Goal: Task Accomplishment & Management: Manage account settings

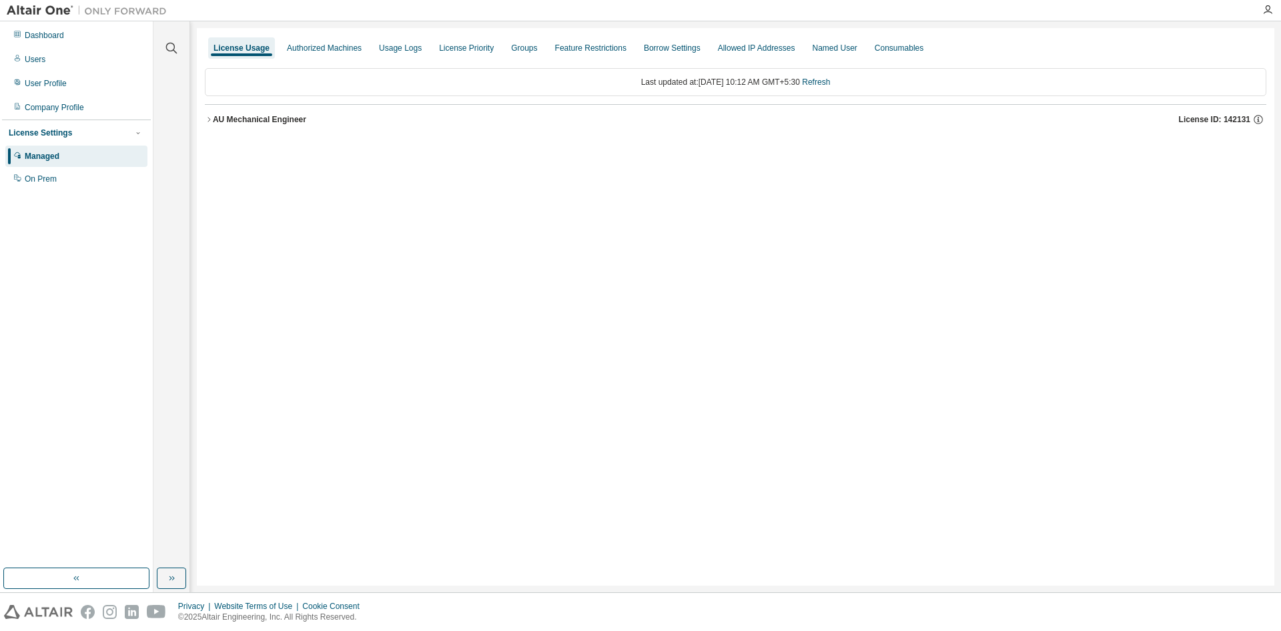
click at [250, 122] on div "AU Mechanical Engineer" at bounding box center [259, 119] width 93 height 11
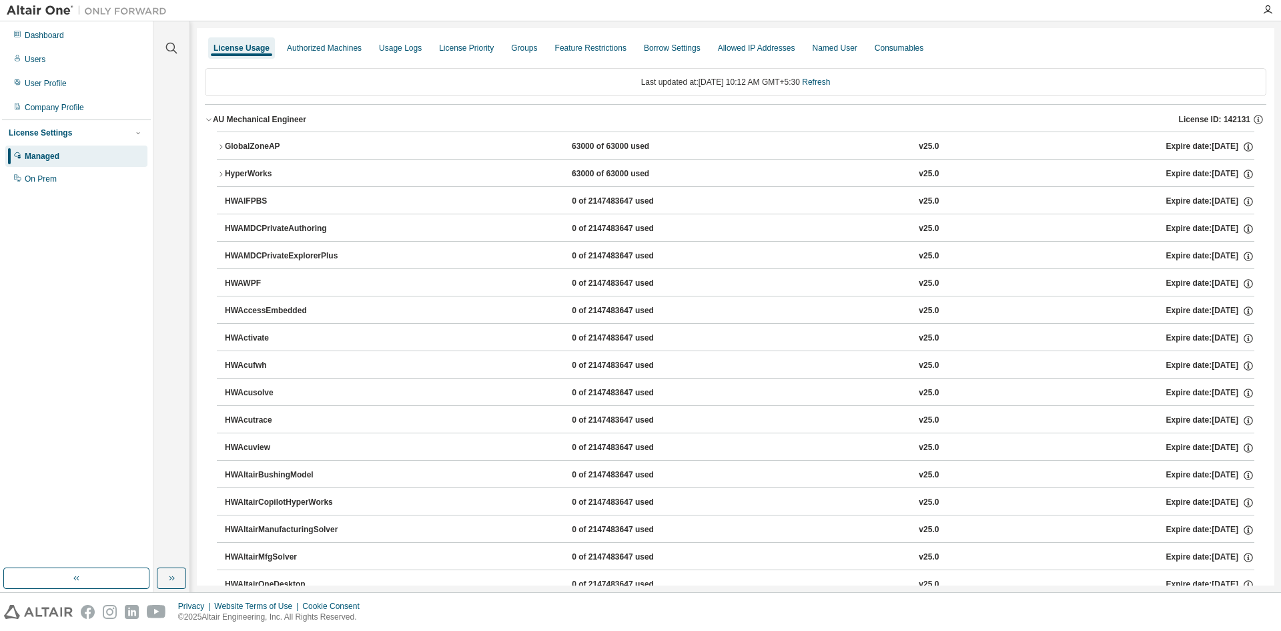
click at [242, 149] on div "GlobalZoneAP" at bounding box center [285, 147] width 120 height 12
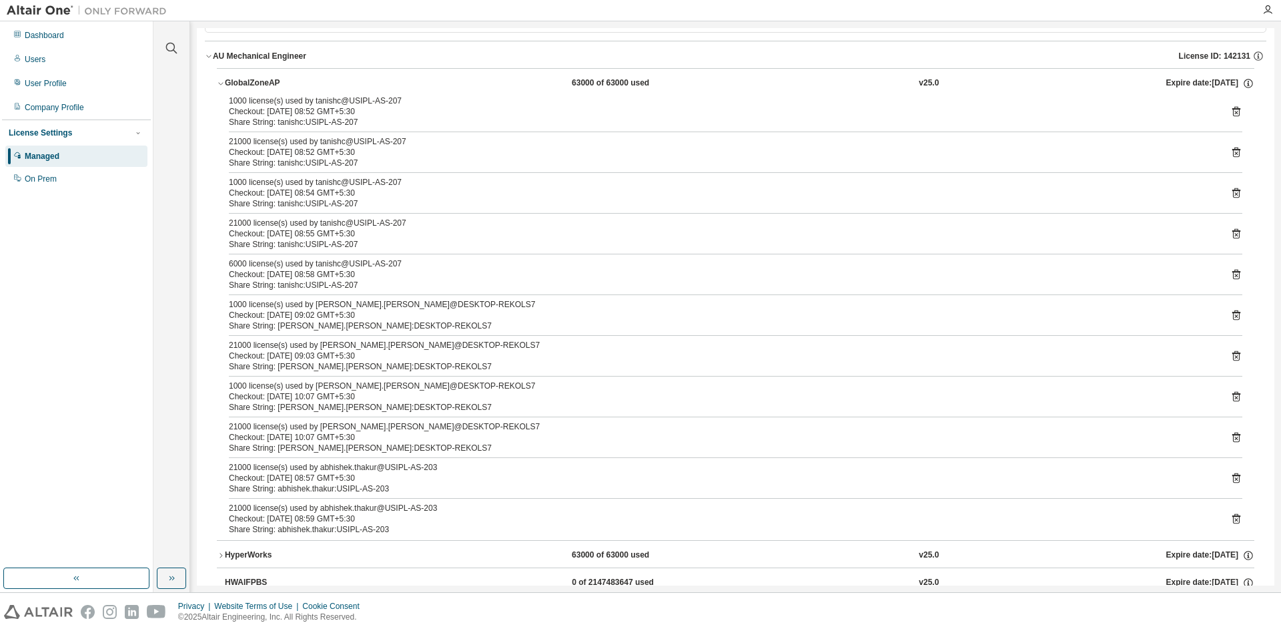
scroll to position [67, 0]
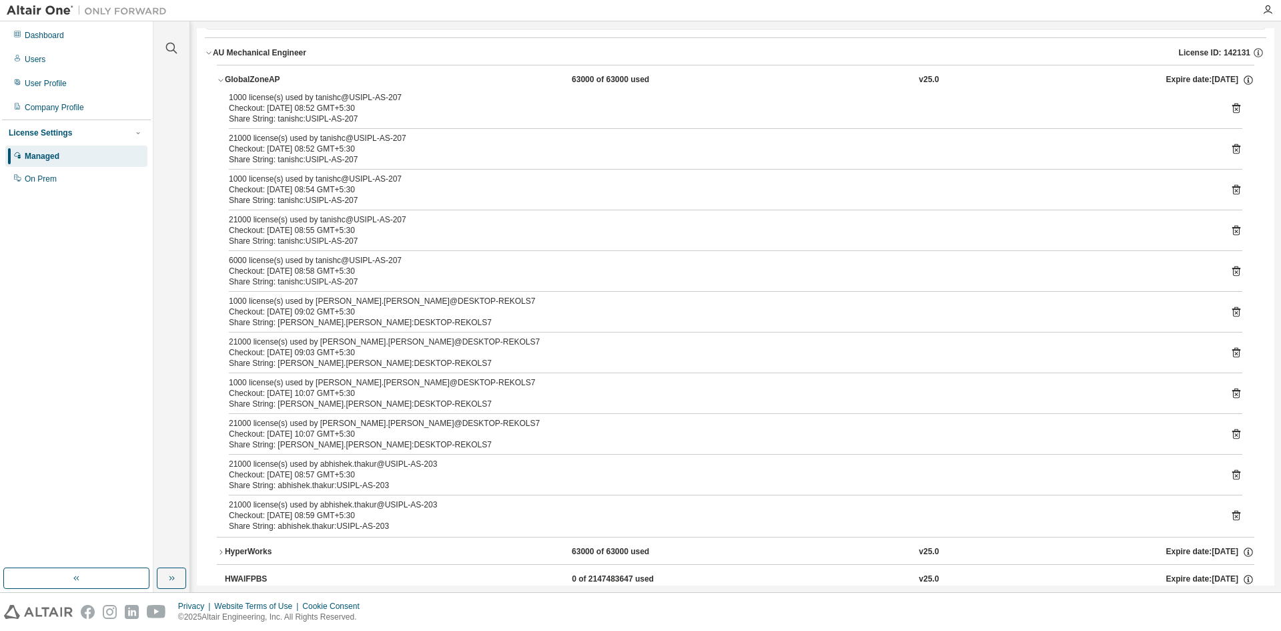
click at [1228, 321] on div "1000 license(s) used by [PERSON_NAME].[PERSON_NAME]@DESKTOP-REKOLS7 Checkout: […" at bounding box center [736, 312] width 1014 height 32
click at [1231, 311] on icon at bounding box center [1237, 312] width 12 height 12
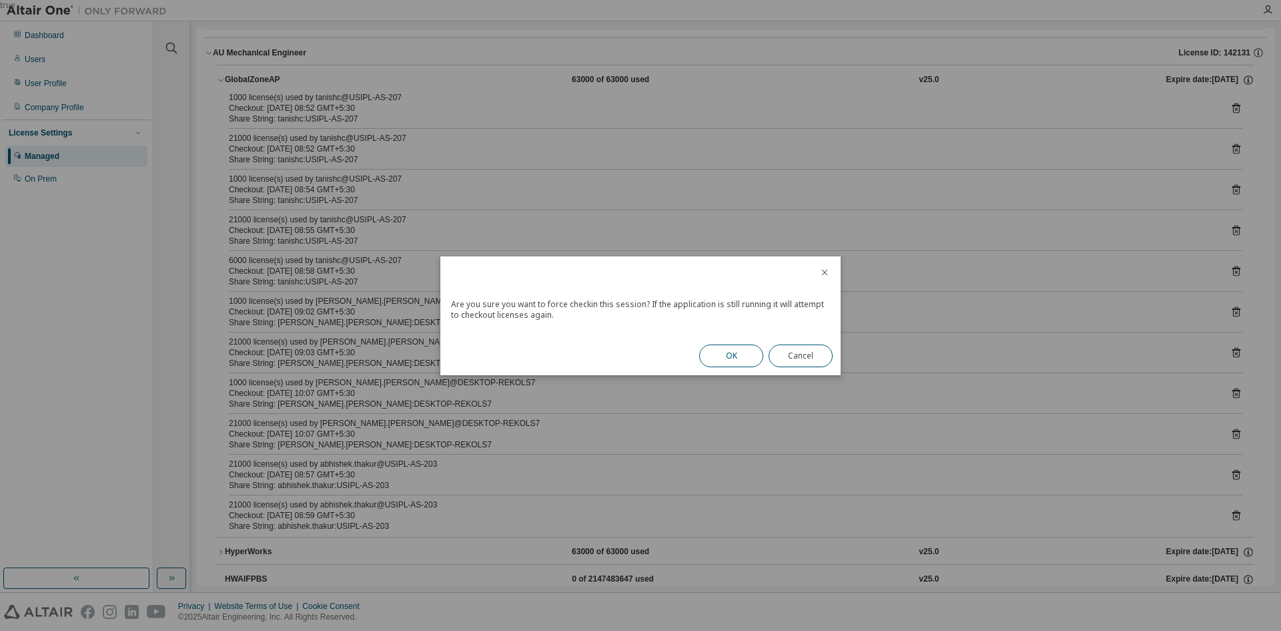
click at [731, 352] on button "OK" at bounding box center [731, 355] width 64 height 23
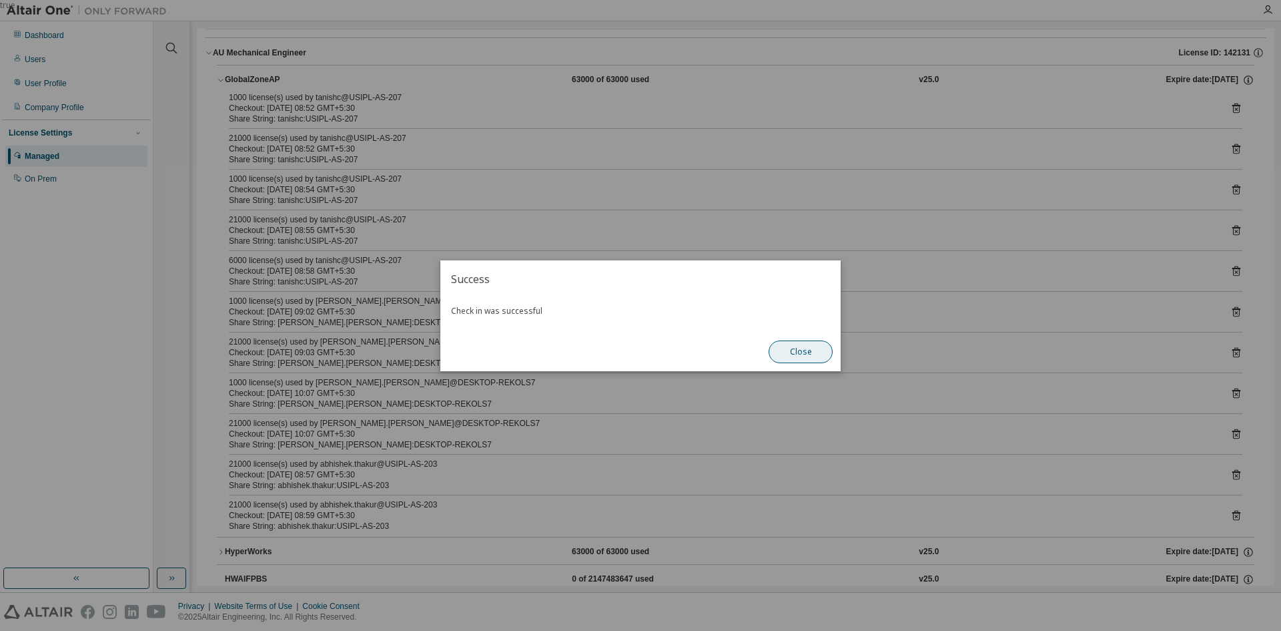
click at [779, 356] on button "Close" at bounding box center [801, 351] width 64 height 23
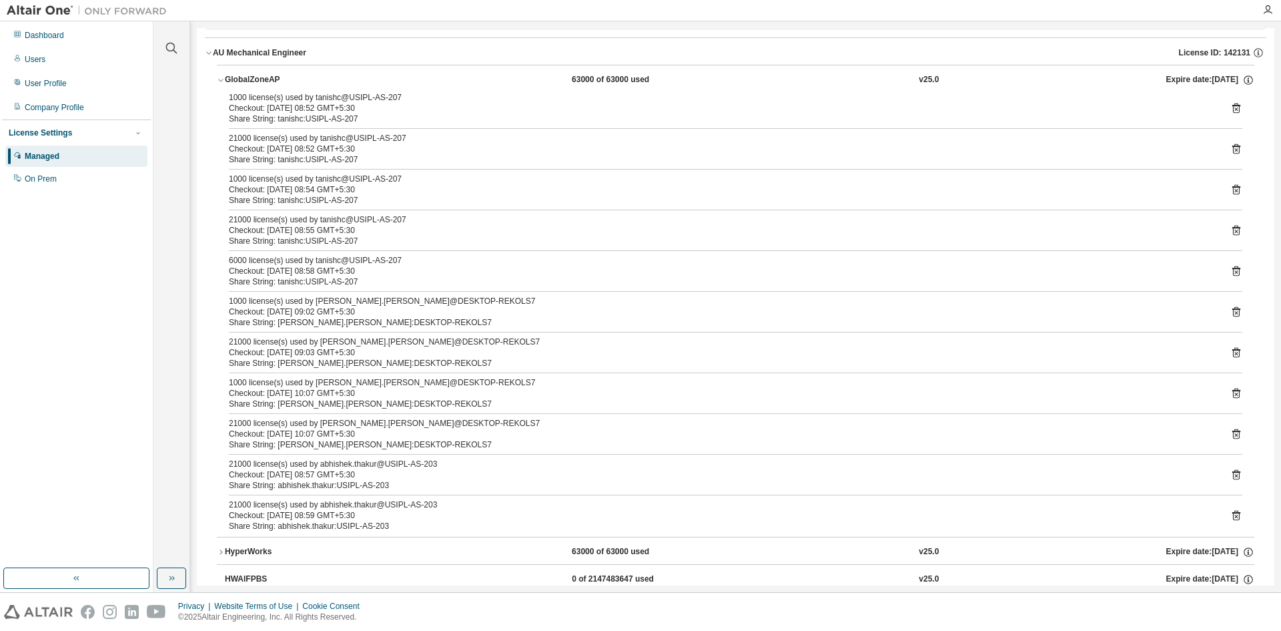
click at [1231, 513] on icon at bounding box center [1237, 515] width 12 height 12
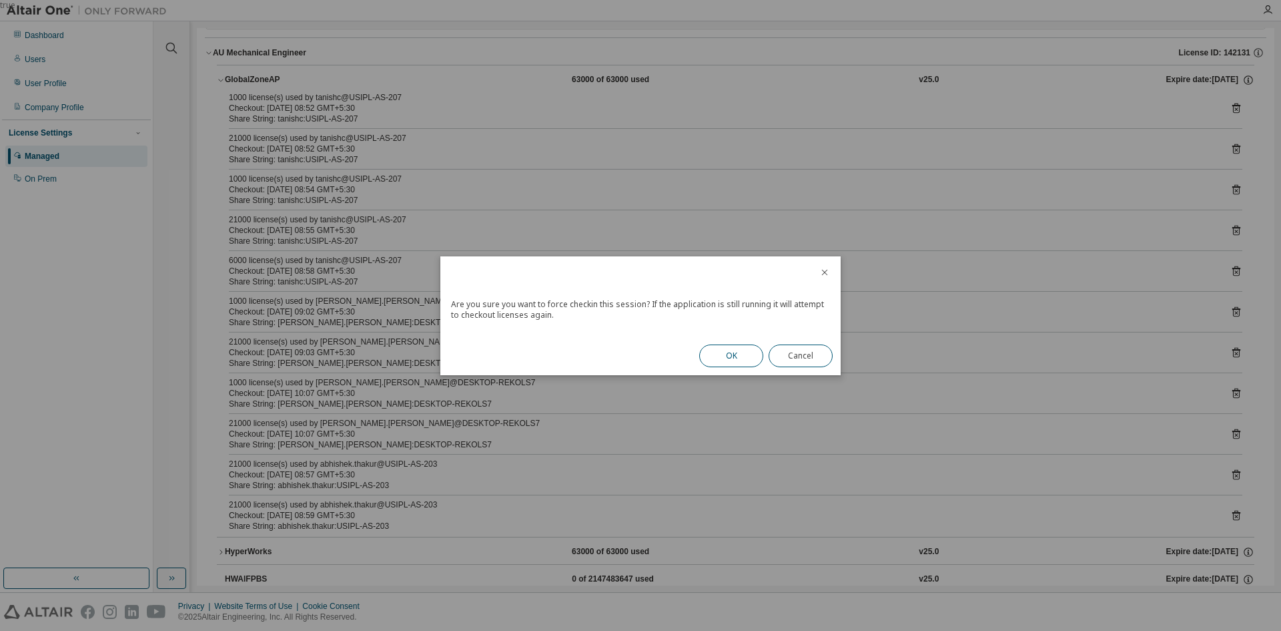
click at [736, 351] on button "OK" at bounding box center [731, 355] width 64 height 23
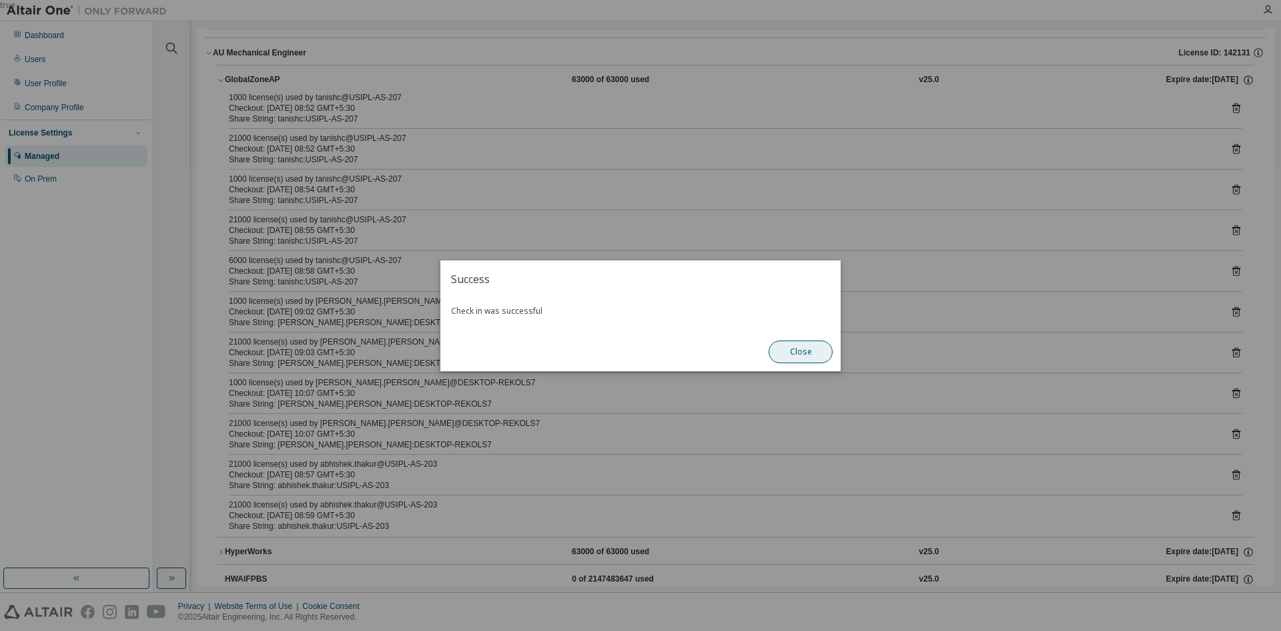
click at [814, 344] on button "Close" at bounding box center [801, 351] width 64 height 23
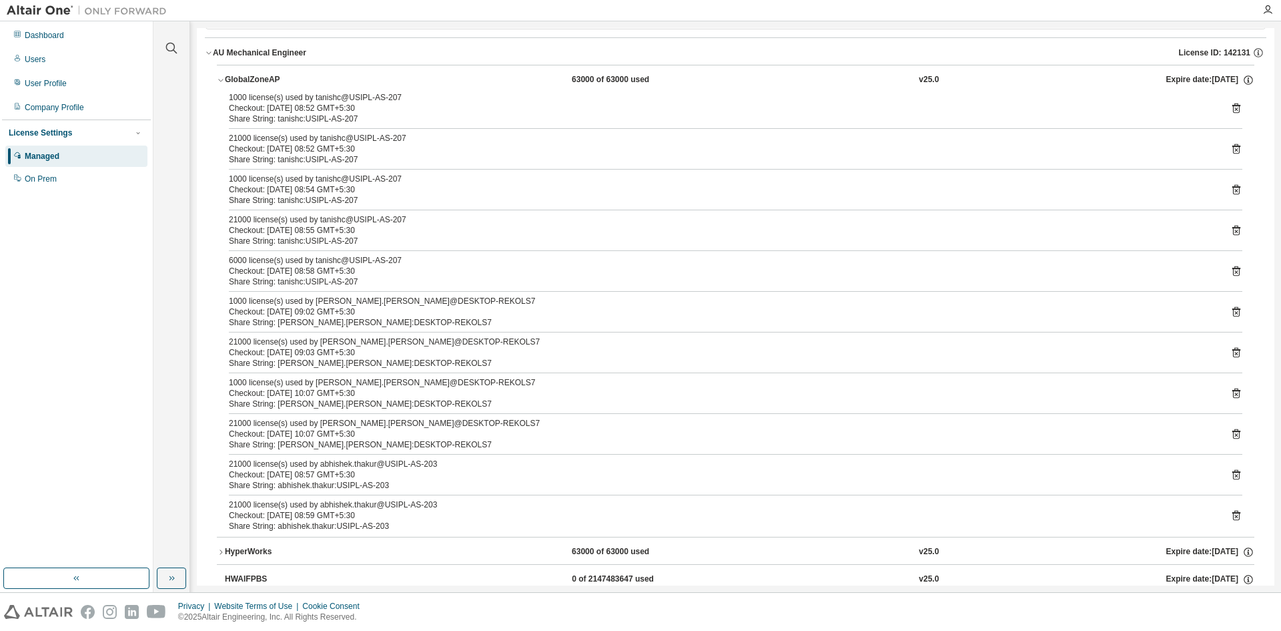
click at [1233, 473] on icon at bounding box center [1237, 475] width 8 height 10
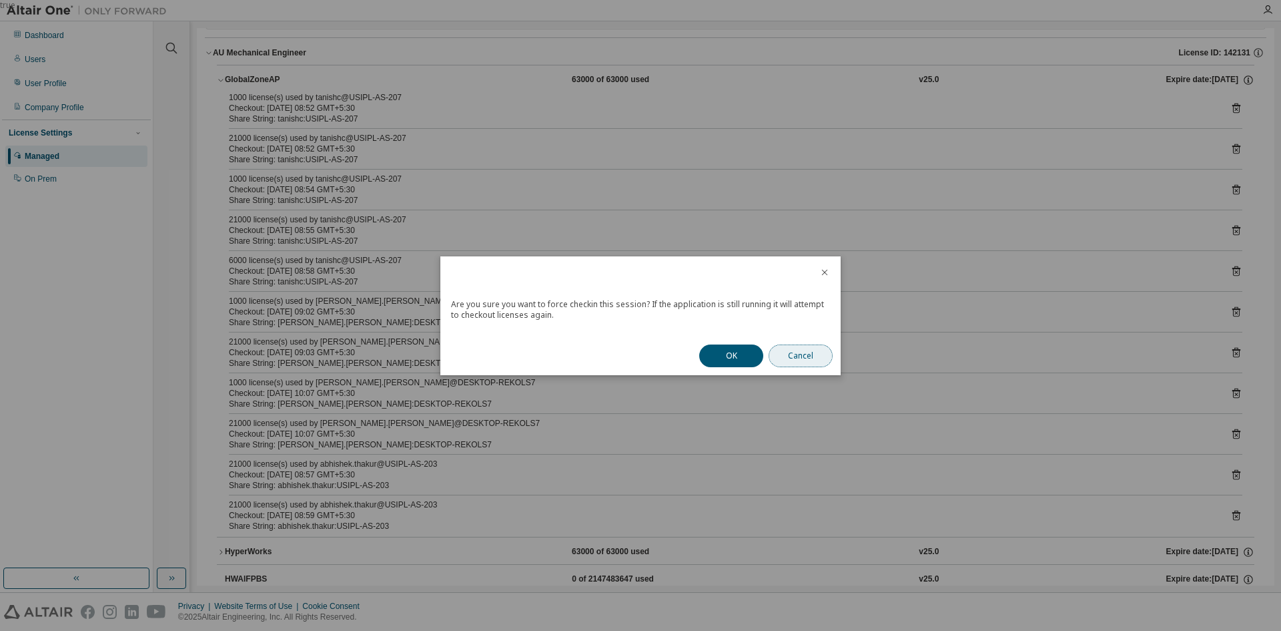
click at [816, 361] on button "Cancel" at bounding box center [801, 355] width 64 height 23
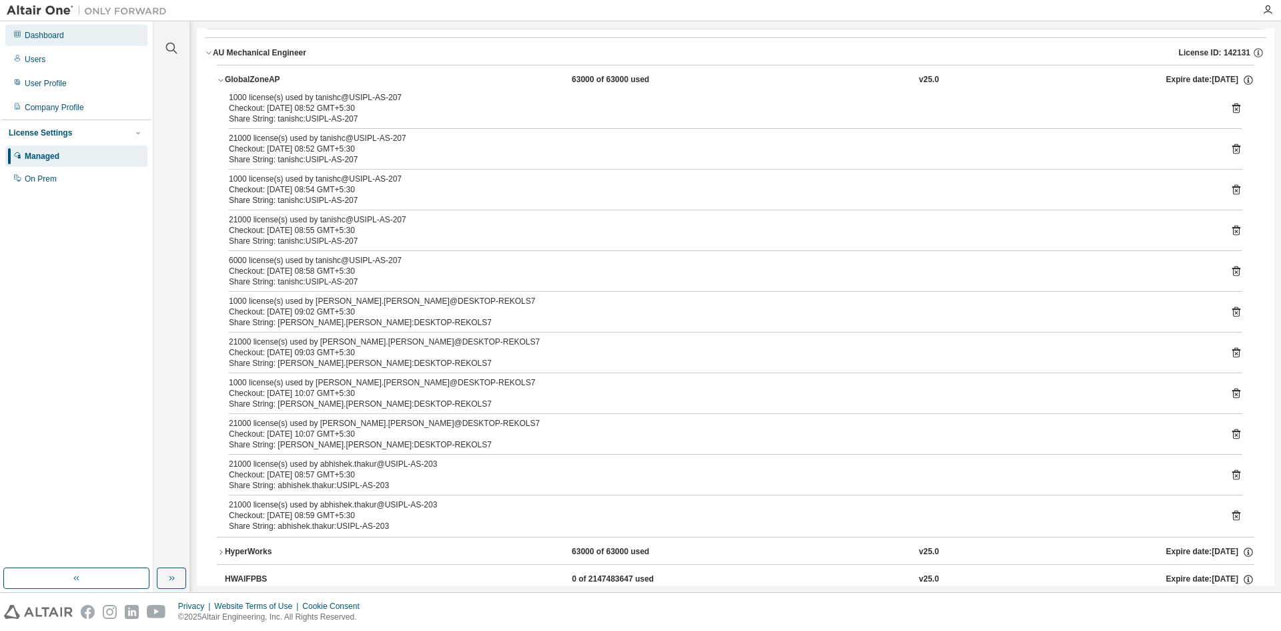
click at [62, 37] on div "Dashboard" at bounding box center [44, 35] width 39 height 11
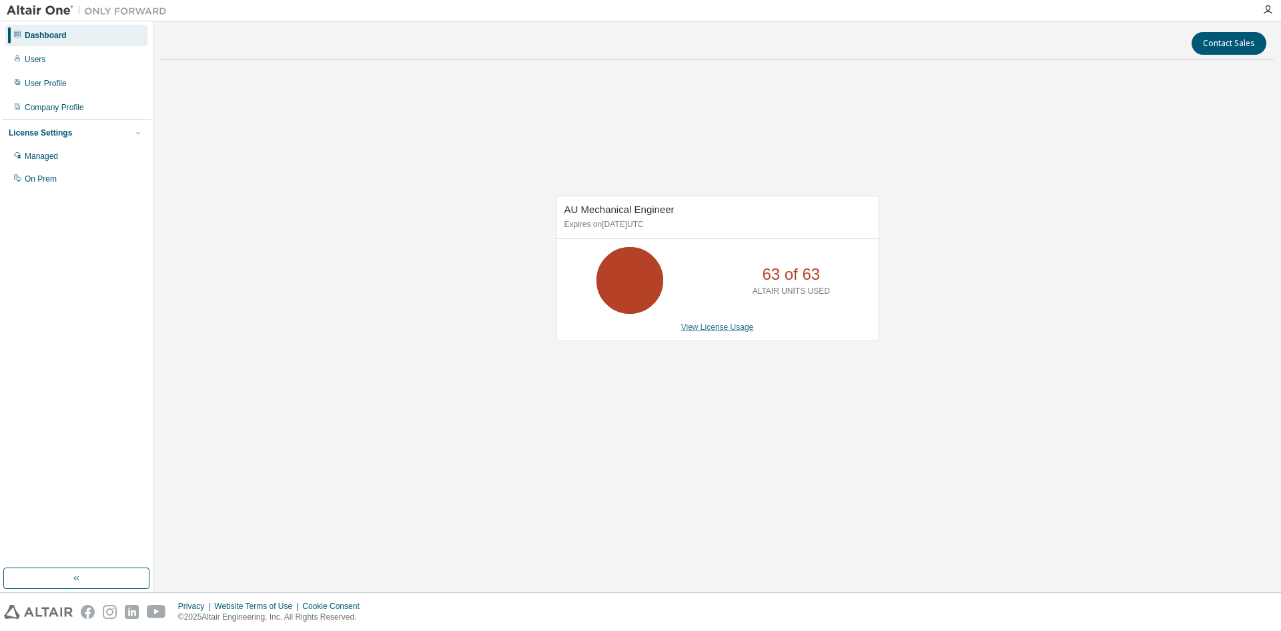
click at [717, 326] on link "View License Usage" at bounding box center [717, 326] width 73 height 9
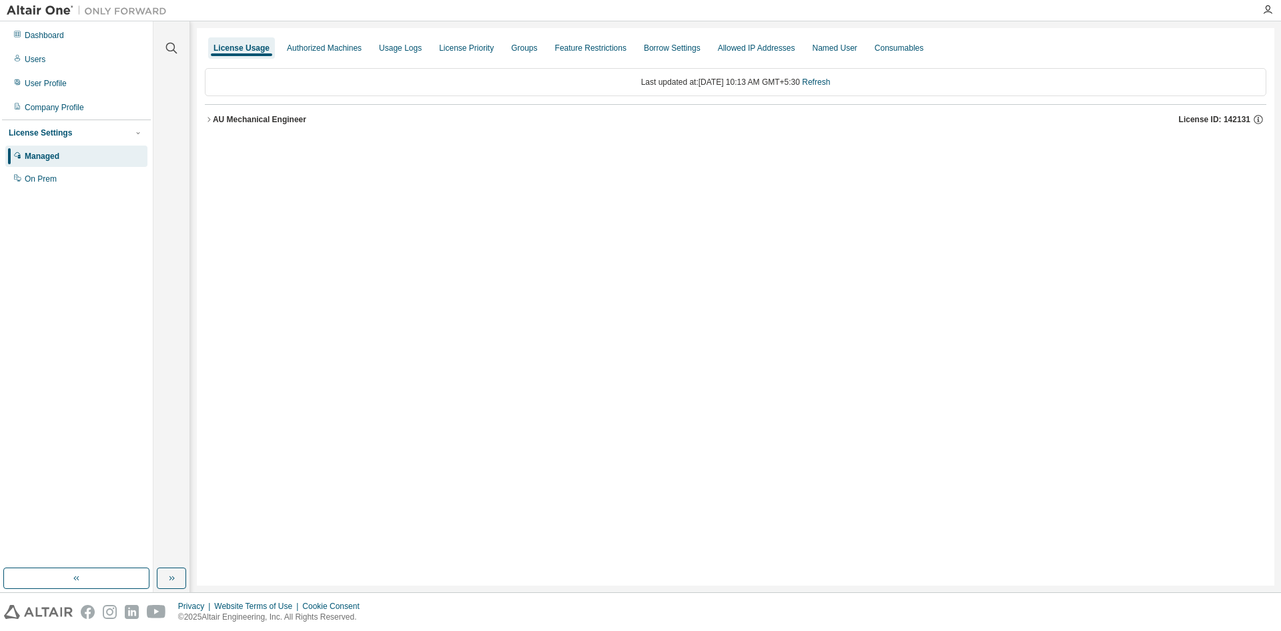
click at [234, 117] on div "AU Mechanical Engineer" at bounding box center [259, 119] width 93 height 11
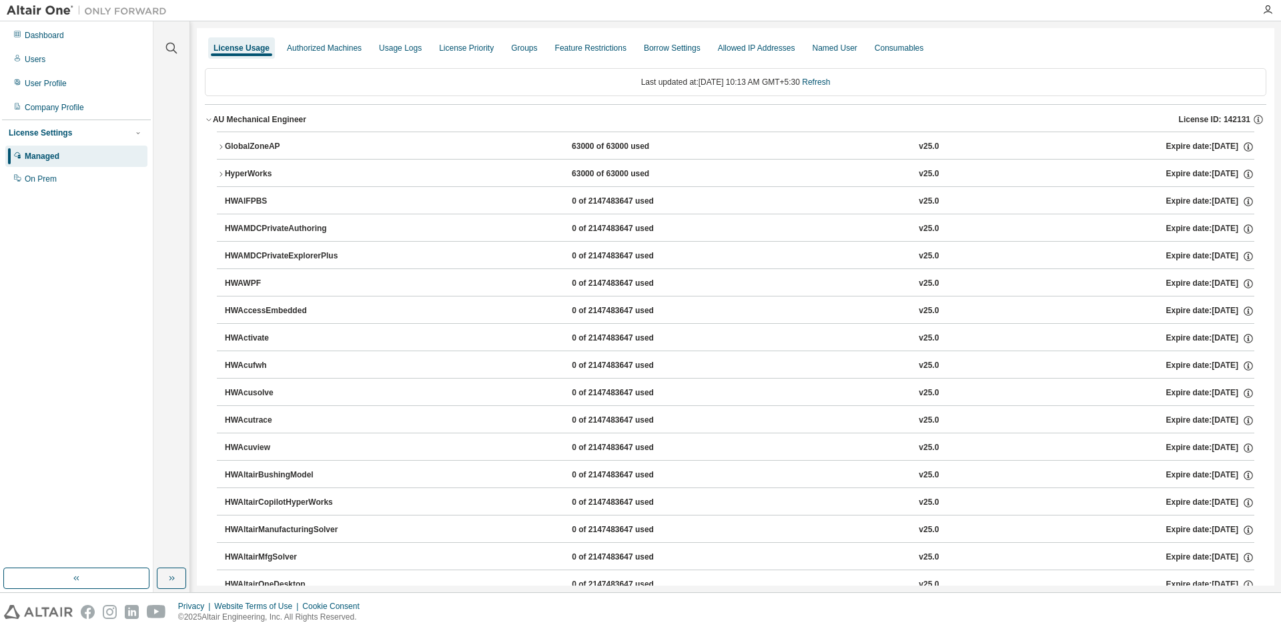
drag, startPoint x: 318, startPoint y: 157, endPoint x: 310, endPoint y: 160, distance: 8.7
click at [310, 158] on button "GlobalZoneAP 63000 of 63000 used v25.0 Expire date: [DATE]" at bounding box center [736, 146] width 1038 height 29
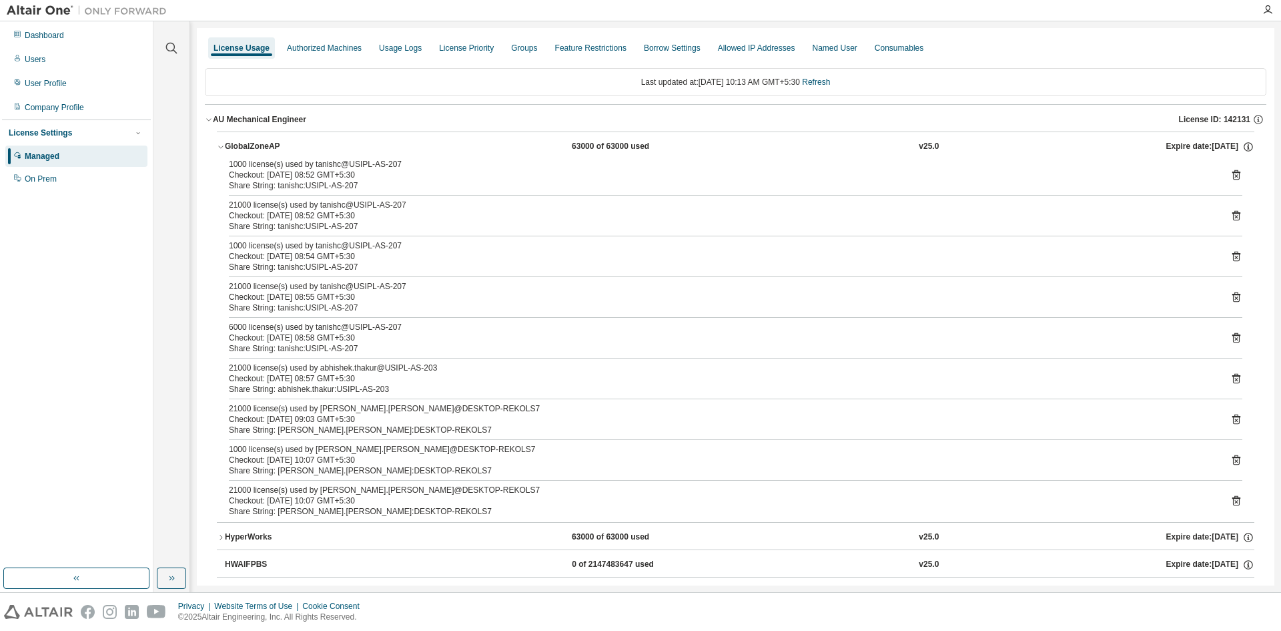
click at [439, 414] on div "Checkout: [DATE] 09:03 GMT+5:30" at bounding box center [720, 419] width 982 height 11
click at [1233, 415] on icon at bounding box center [1237, 419] width 8 height 10
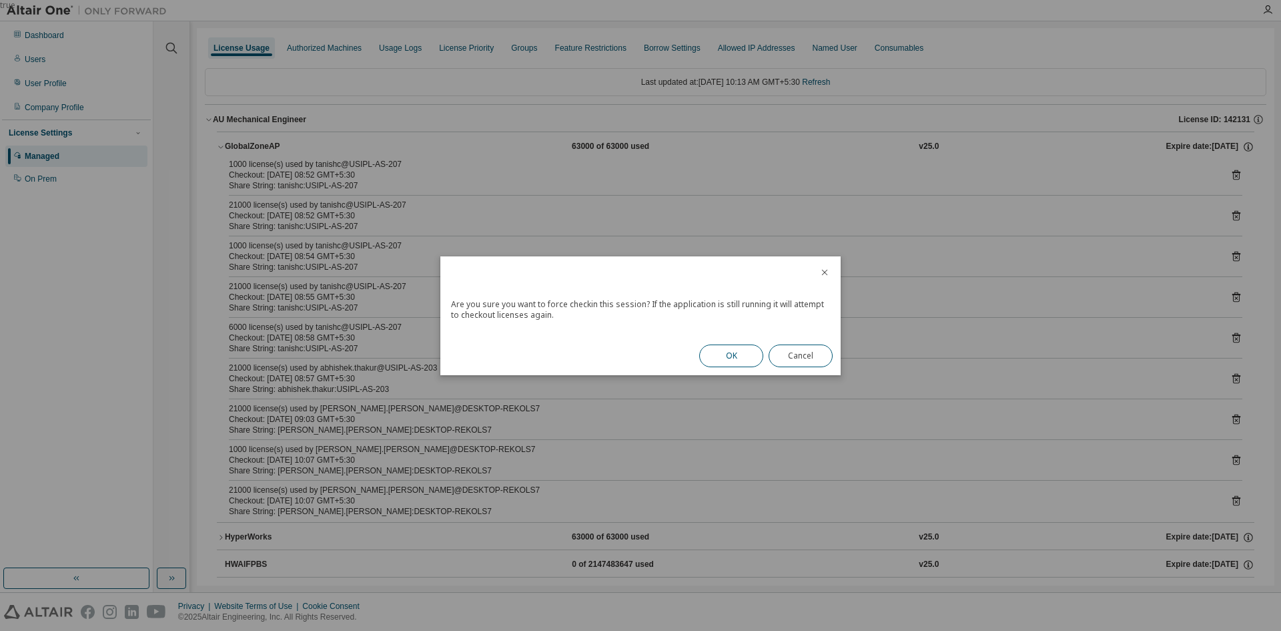
click at [740, 359] on button "OK" at bounding box center [731, 355] width 64 height 23
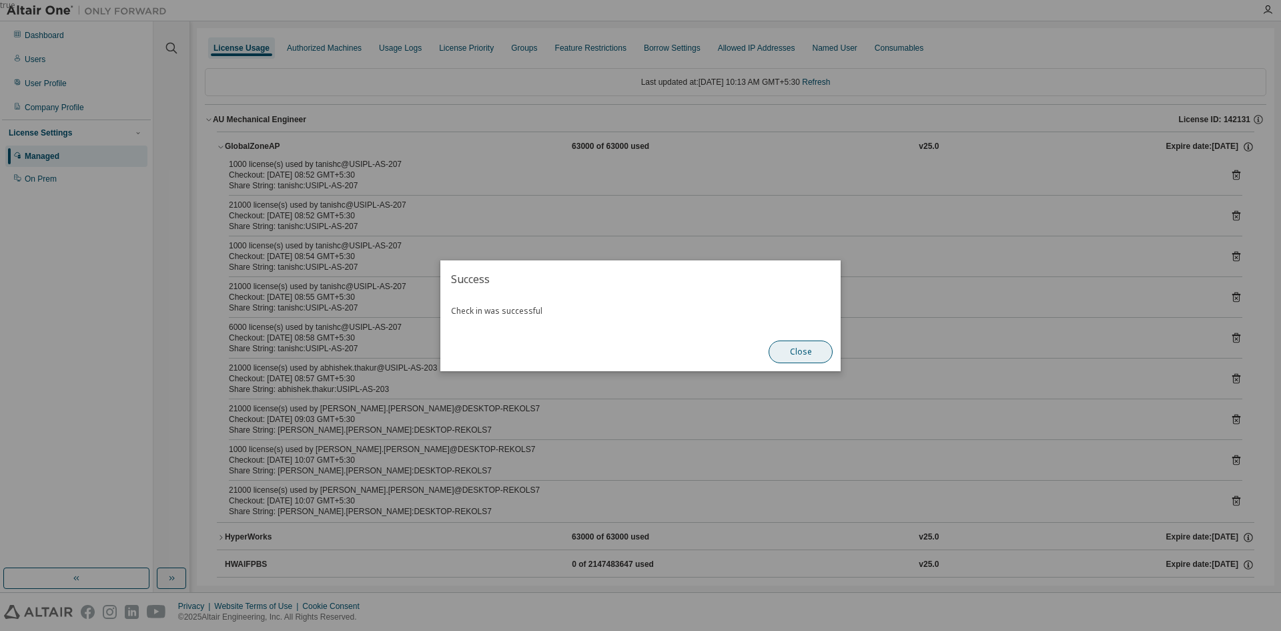
click at [816, 362] on button "Close" at bounding box center [801, 351] width 64 height 23
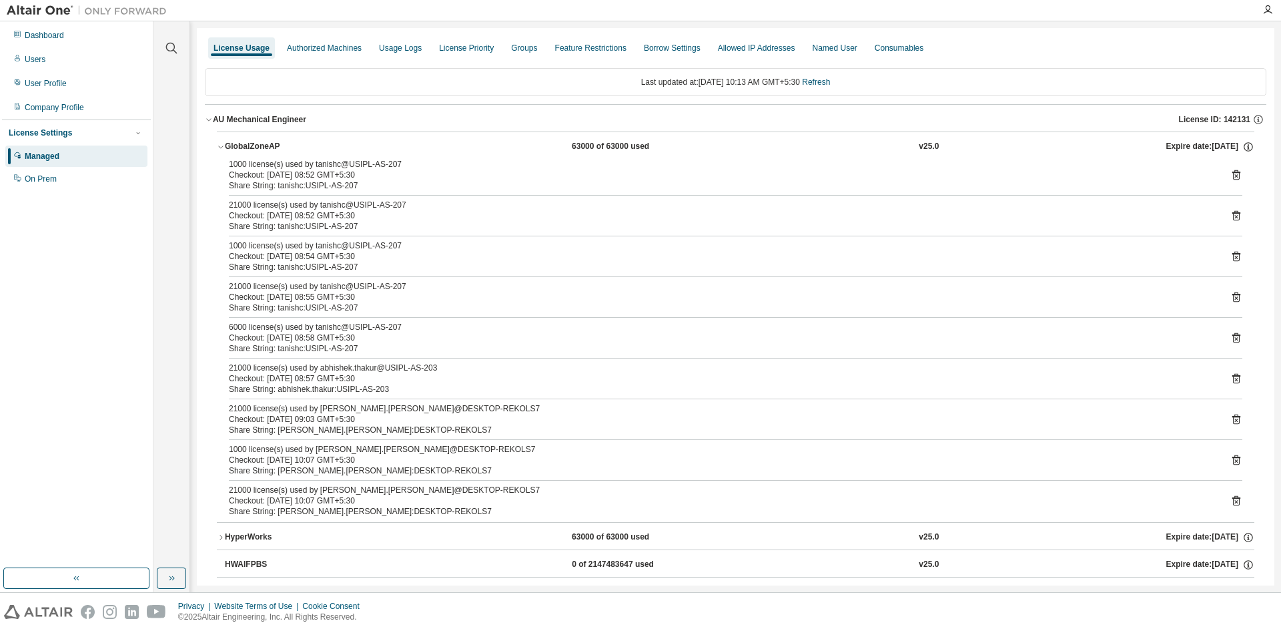
click at [1233, 419] on icon at bounding box center [1237, 419] width 8 height 10
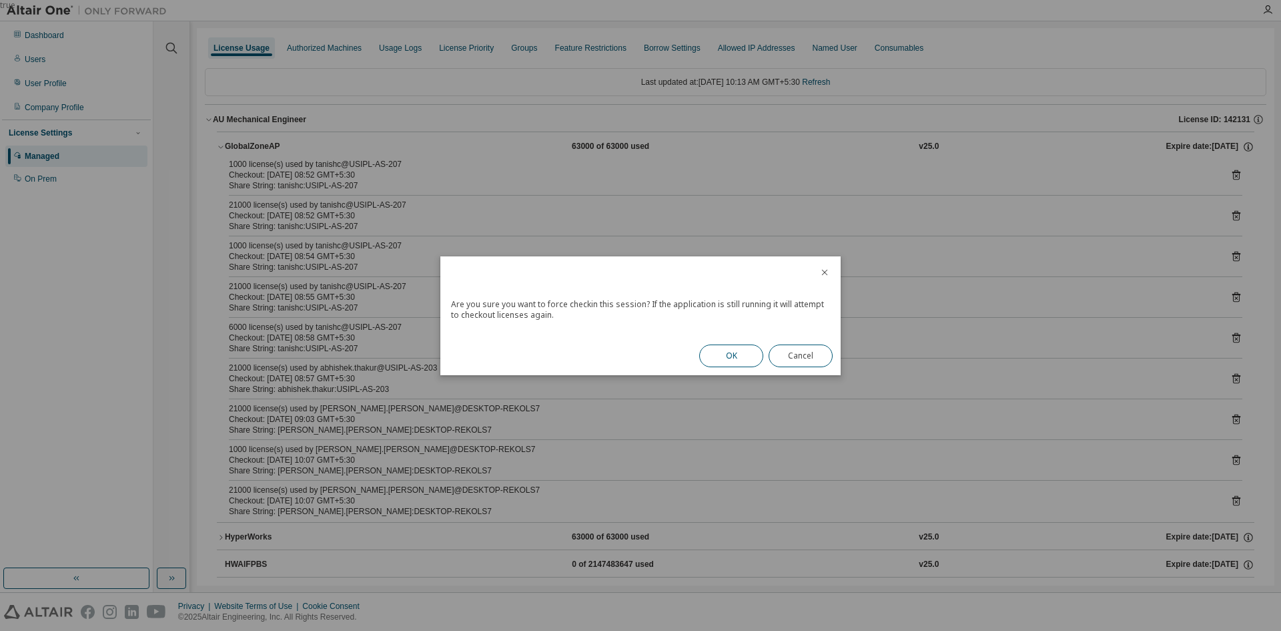
click at [733, 347] on button "OK" at bounding box center [731, 355] width 64 height 23
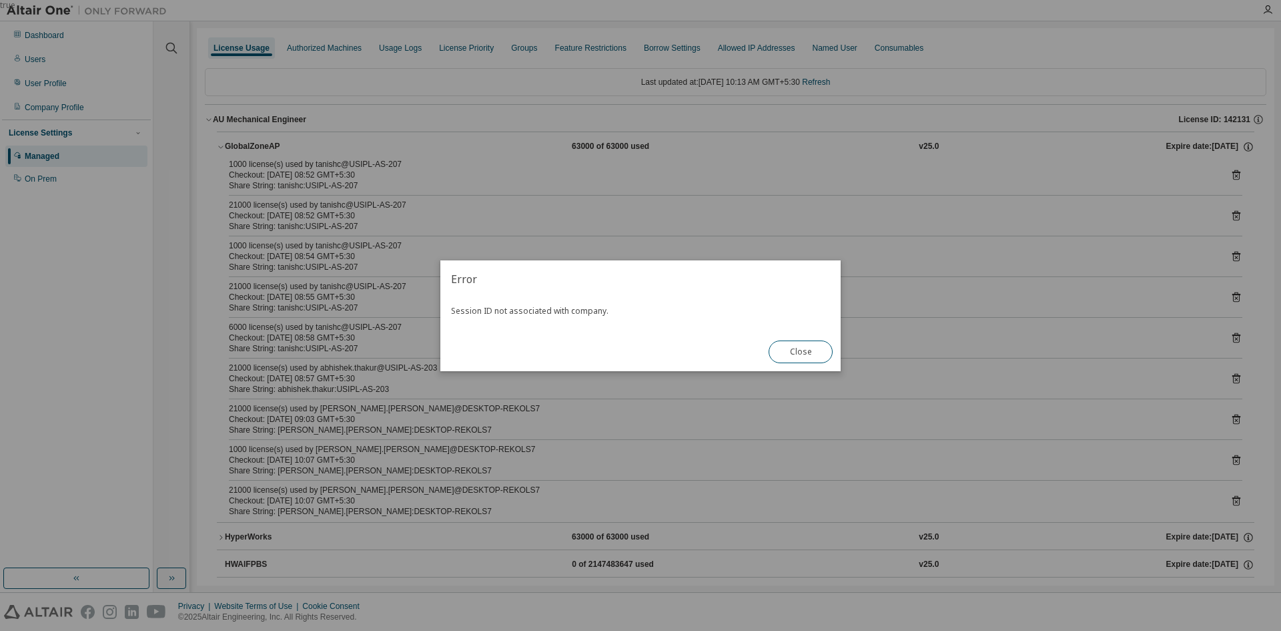
click at [821, 357] on button "Close" at bounding box center [801, 351] width 64 height 23
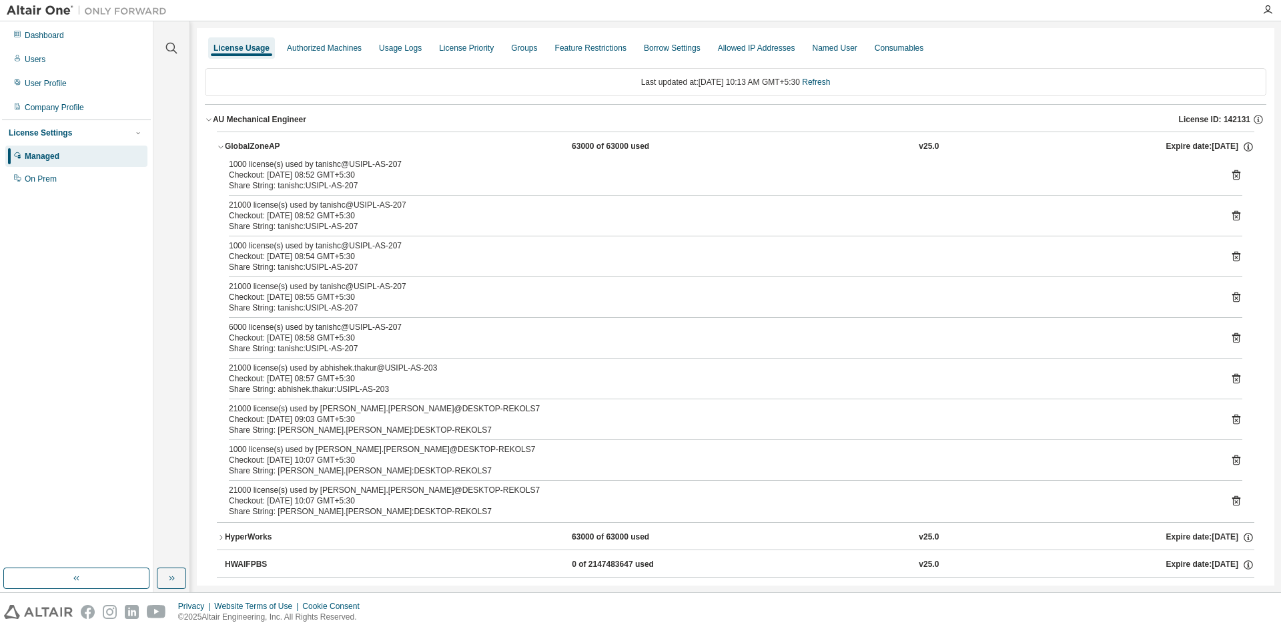
click at [1231, 495] on icon at bounding box center [1237, 501] width 12 height 12
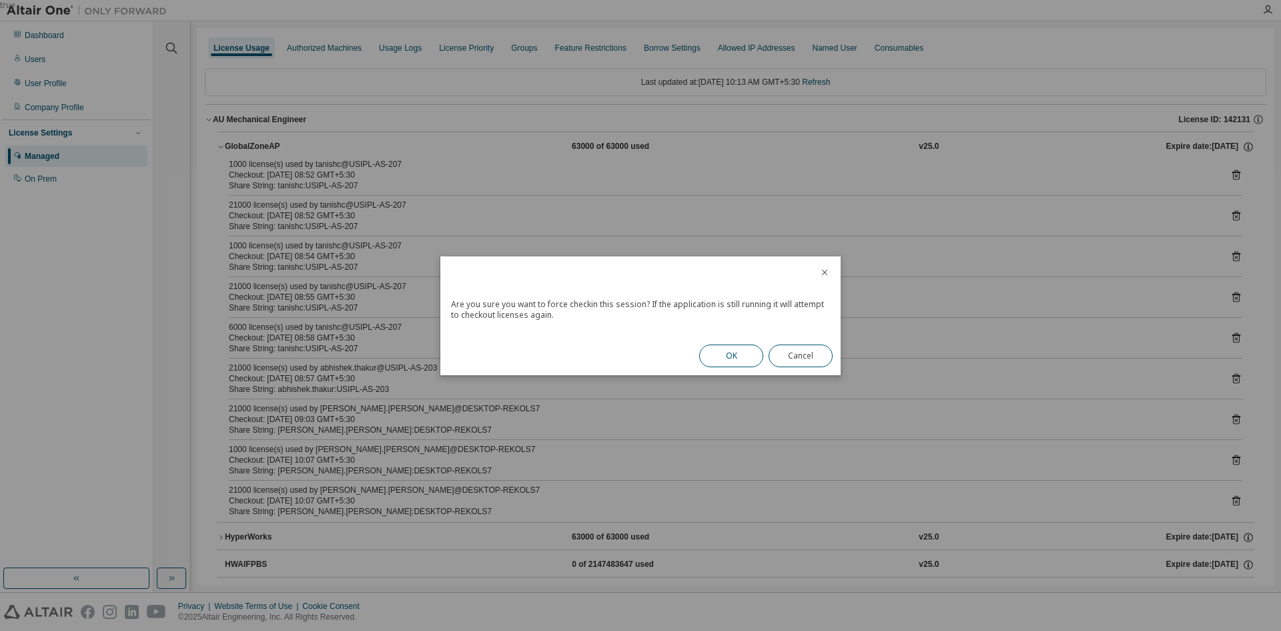
click at [728, 359] on button "OK" at bounding box center [731, 355] width 64 height 23
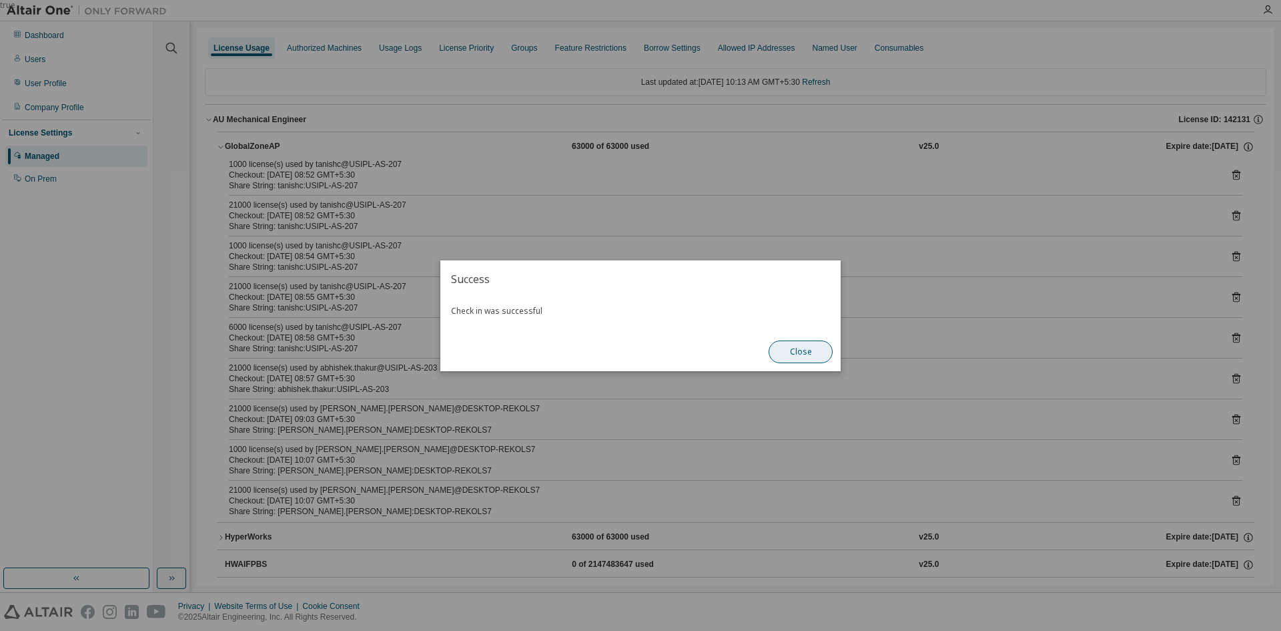
click at [796, 347] on button "Close" at bounding box center [801, 351] width 64 height 23
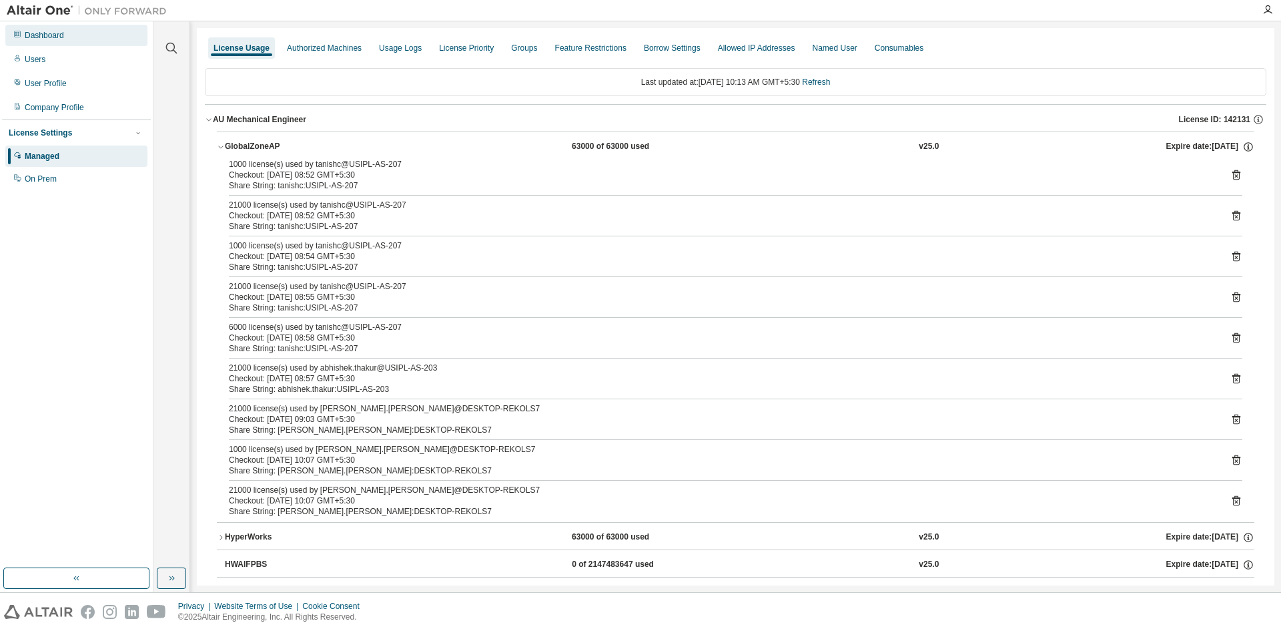
click at [46, 30] on div "Dashboard" at bounding box center [44, 35] width 39 height 11
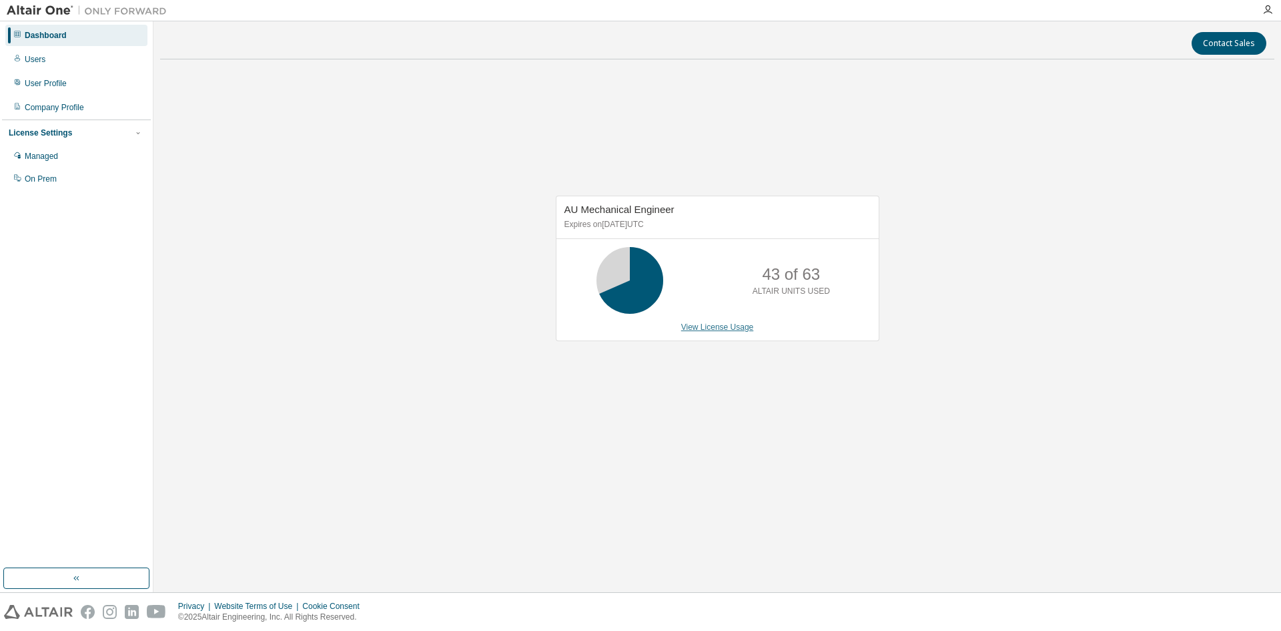
click at [729, 327] on link "View License Usage" at bounding box center [717, 326] width 73 height 9
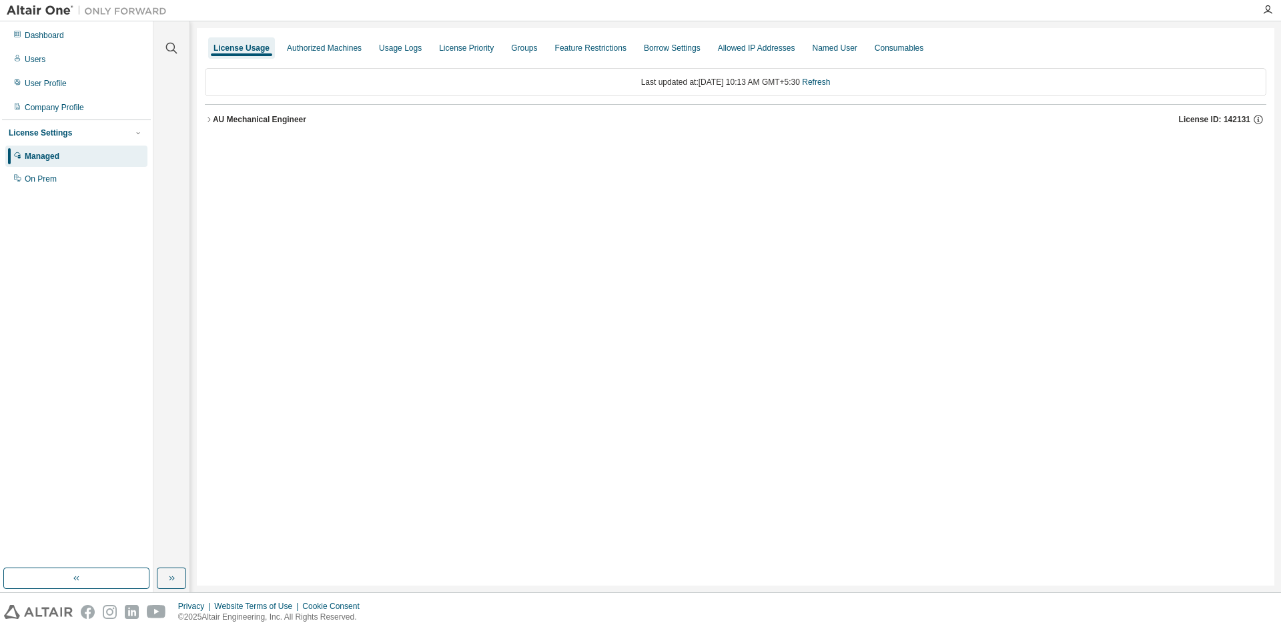
click at [255, 113] on div "AU Mechanical Engineer License ID: 142131" at bounding box center [740, 119] width 1054 height 12
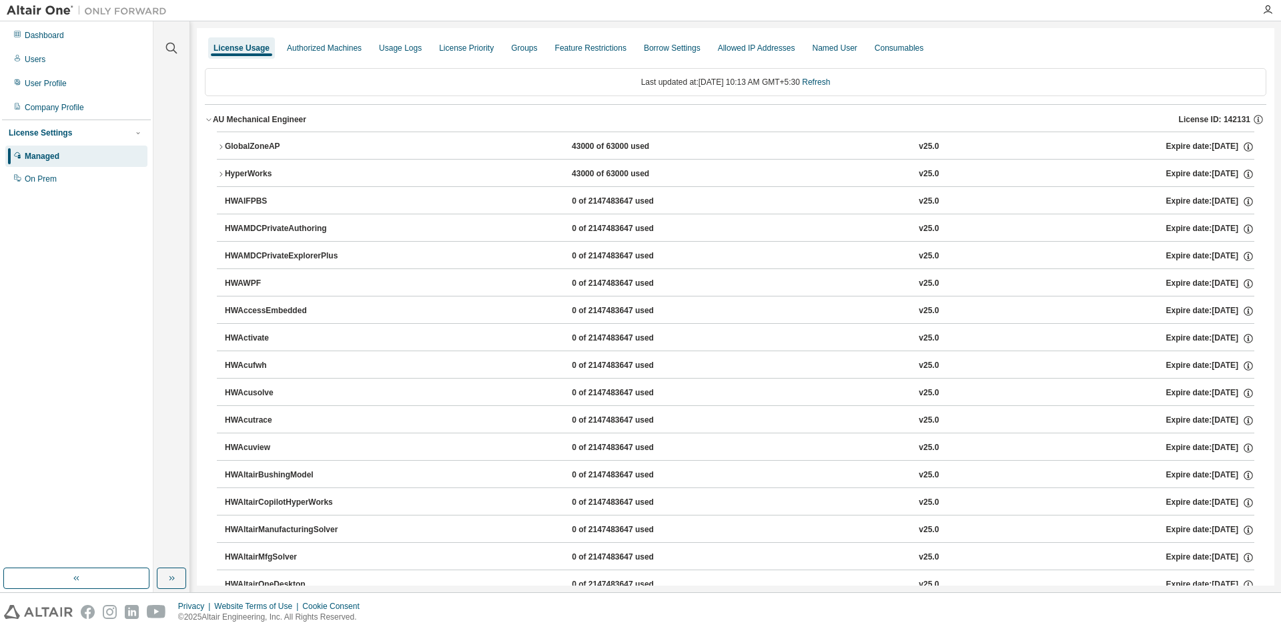
click at [255, 145] on div "GlobalZoneAP" at bounding box center [285, 147] width 120 height 12
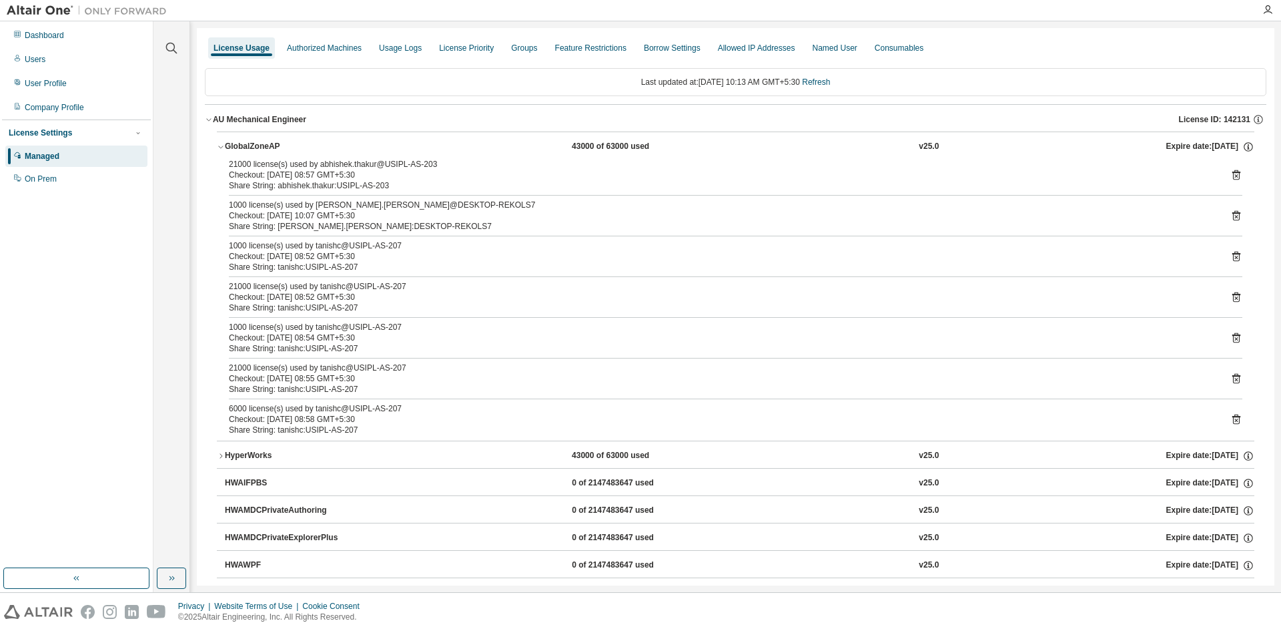
click at [1231, 215] on icon at bounding box center [1237, 216] width 12 height 12
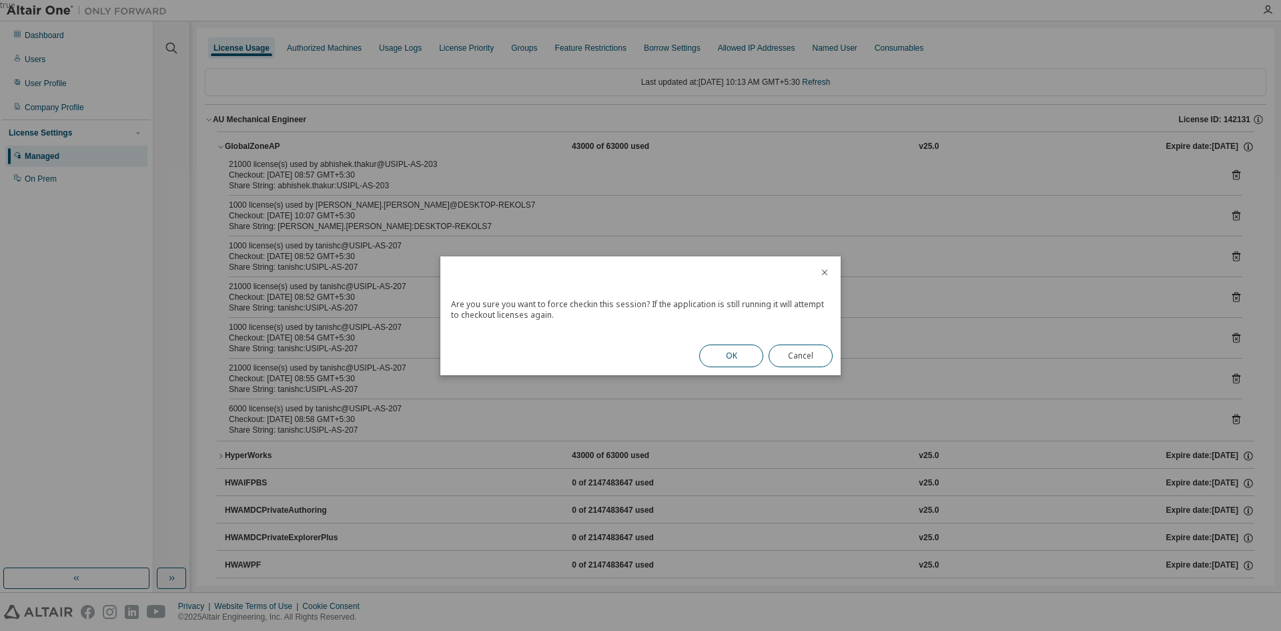
click at [721, 350] on button "OK" at bounding box center [731, 355] width 64 height 23
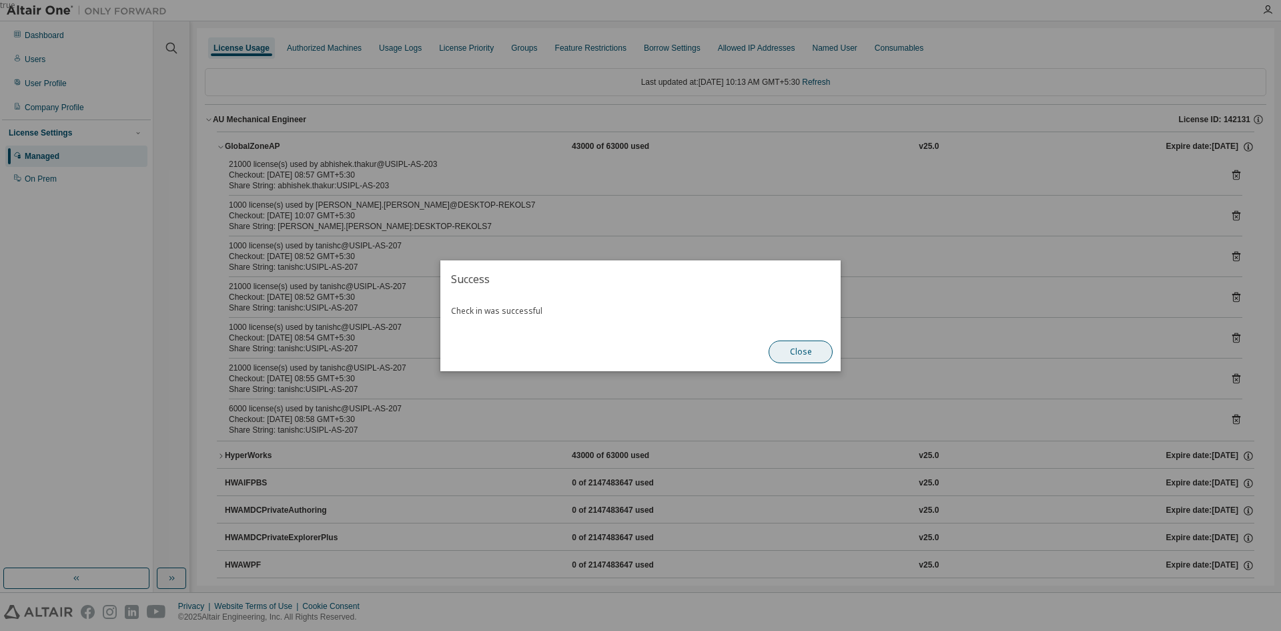
click at [802, 357] on button "Close" at bounding box center [801, 351] width 64 height 23
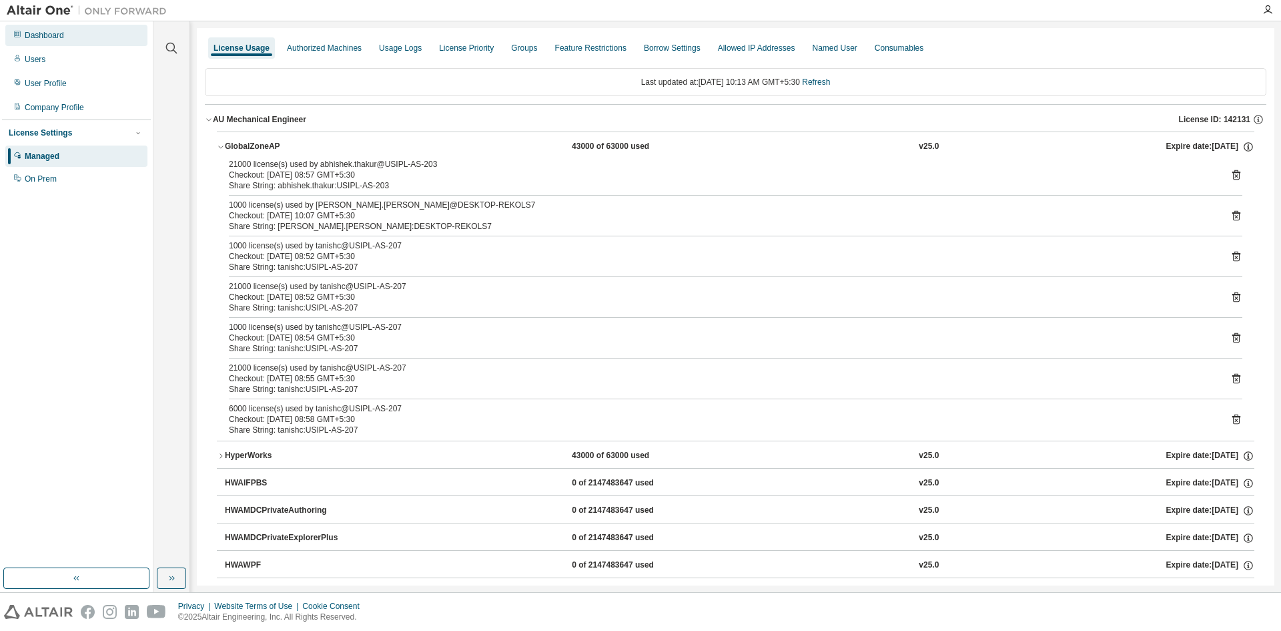
click at [33, 43] on div "Dashboard" at bounding box center [76, 35] width 142 height 21
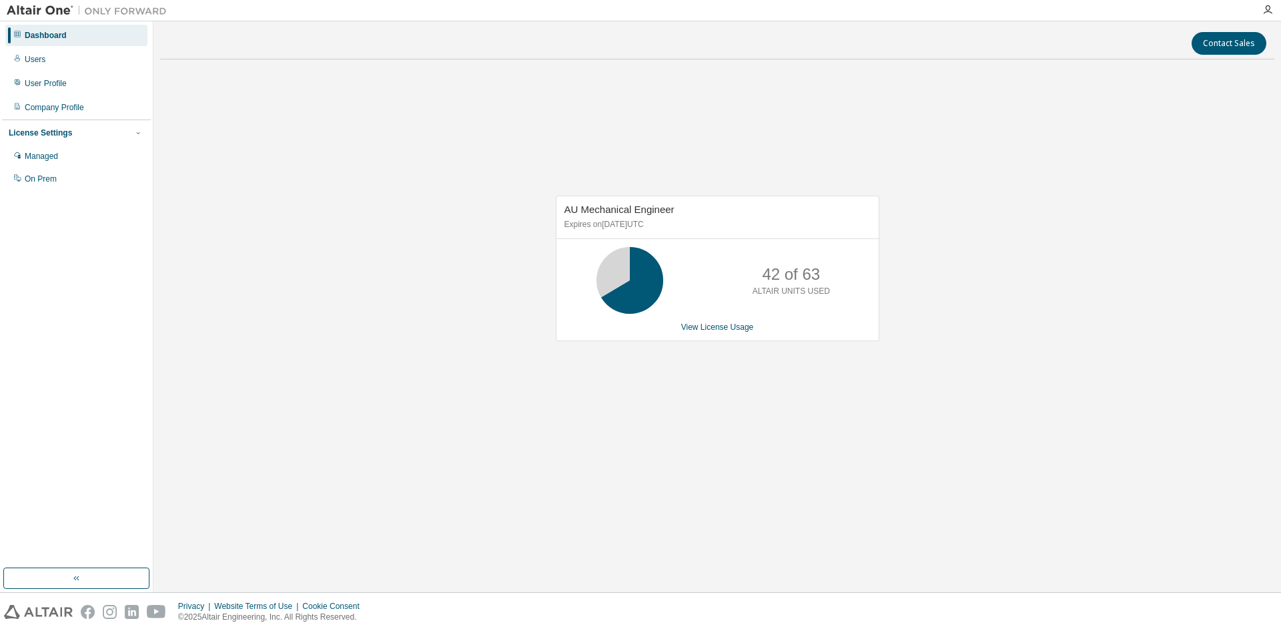
click at [422, 254] on div "AU Mechanical Engineer Expires on [DATE] UTC 42 of 63 ALTAIR UNITS USED View Li…" at bounding box center [717, 275] width 1115 height 410
